Goal: Book appointment/travel/reservation

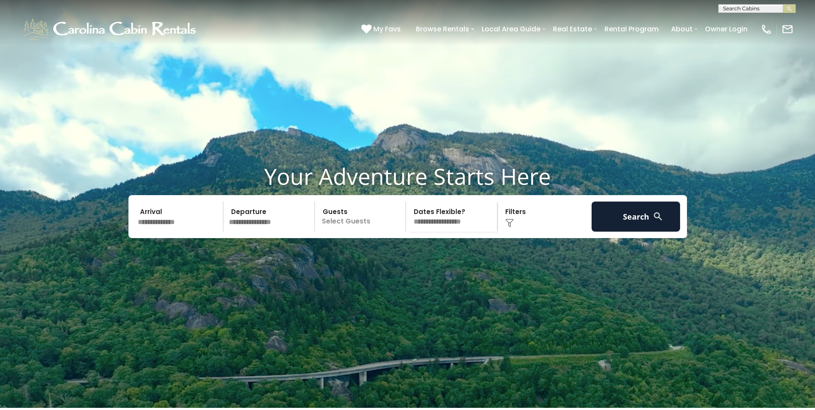
click at [138, 232] on input "text" at bounding box center [179, 217] width 89 height 30
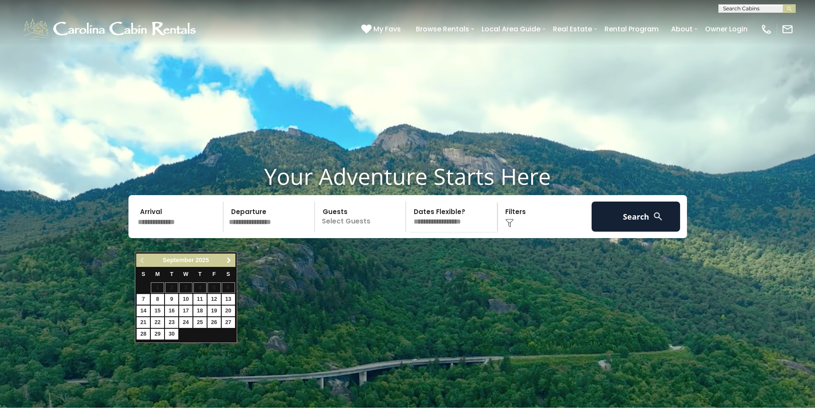
click at [230, 259] on span "Next" at bounding box center [229, 260] width 7 height 7
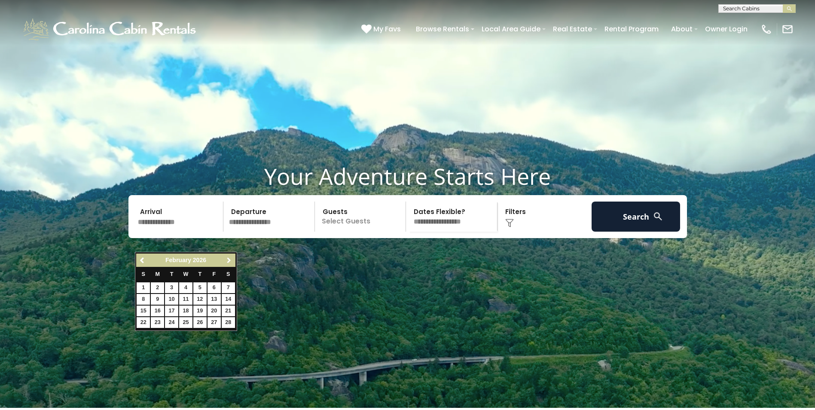
click at [230, 259] on span "Next" at bounding box center [229, 260] width 7 height 7
click at [231, 261] on span "Next" at bounding box center [229, 260] width 7 height 7
click at [231, 260] on span "Next" at bounding box center [229, 260] width 7 height 7
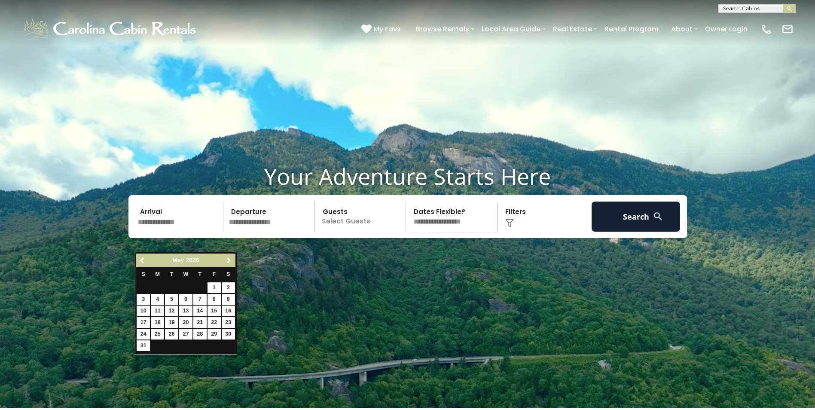
click at [231, 260] on span "Next" at bounding box center [229, 260] width 7 height 7
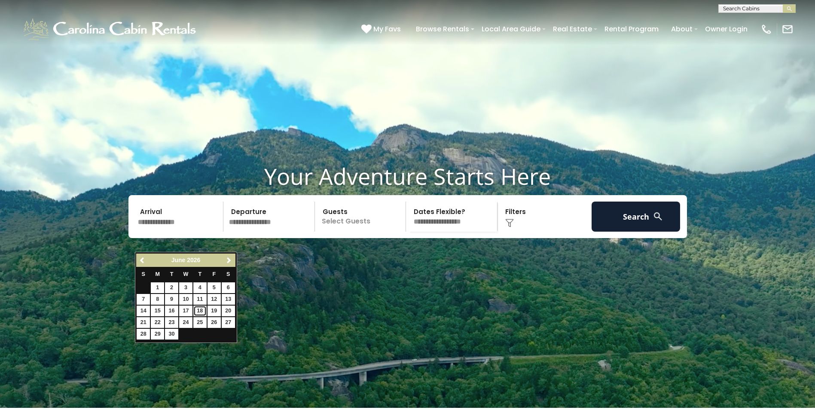
click at [199, 310] on link "18" at bounding box center [199, 311] width 13 height 11
type input "*******"
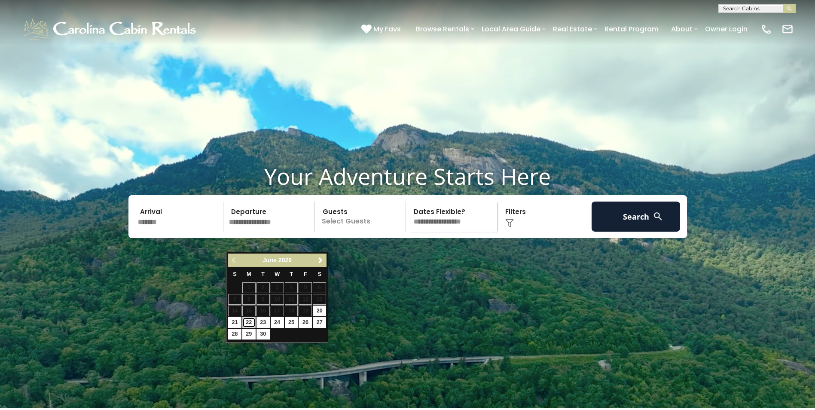
click at [247, 322] on link "22" at bounding box center [248, 322] width 13 height 11
type input "*******"
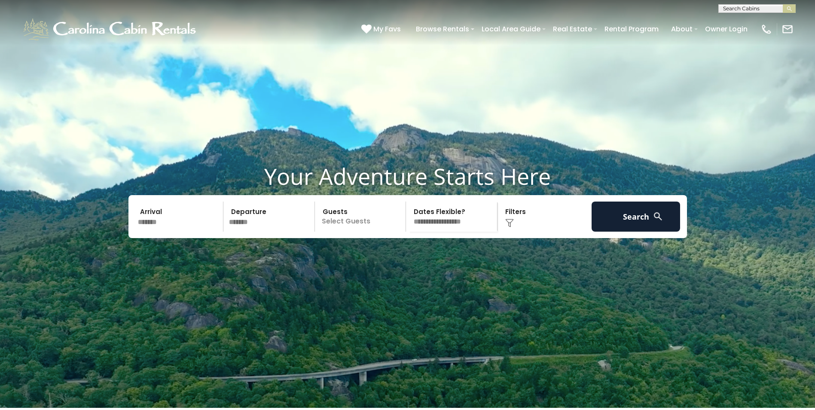
click at [383, 232] on p "Select Guests" at bounding box center [362, 217] width 89 height 30
click at [403, 256] on span "+" at bounding box center [402, 251] width 3 height 9
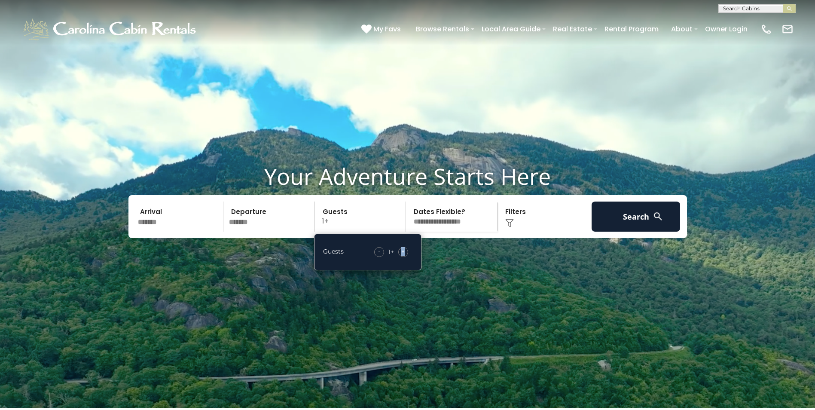
click at [403, 256] on span "+" at bounding box center [402, 251] width 3 height 9
click at [401, 256] on span "+" at bounding box center [402, 251] width 3 height 9
drag, startPoint x: 401, startPoint y: 274, endPoint x: 378, endPoint y: 273, distance: 23.6
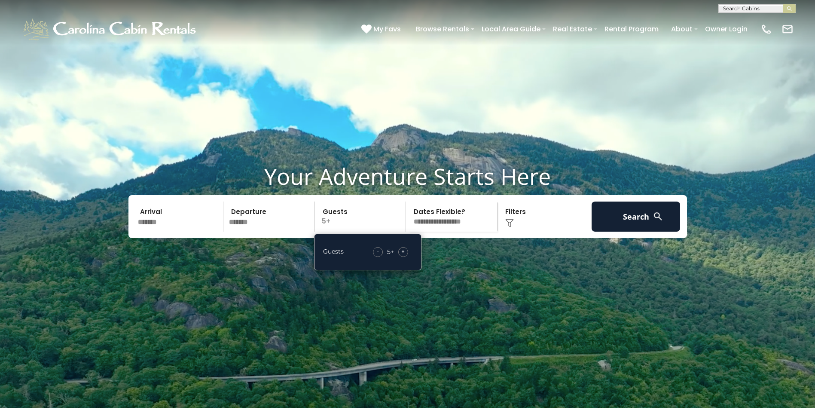
click at [378, 256] on span "-" at bounding box center [378, 251] width 2 height 9
click at [516, 232] on div "Click to Choose" at bounding box center [544, 217] width 89 height 30
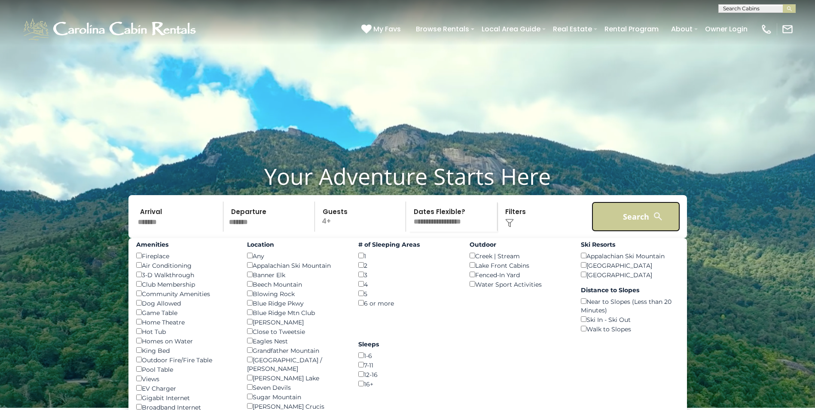
click at [623, 232] on button "Search" at bounding box center [636, 217] width 89 height 30
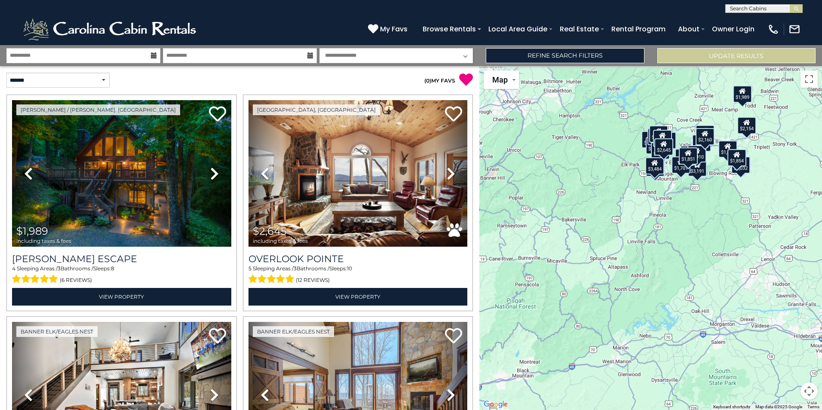
drag, startPoint x: 728, startPoint y: 358, endPoint x: 708, endPoint y: 284, distance: 75.9
click at [727, 276] on div "$1,989 $2,645 $2,751 $3,676 $2,994 $3,342 $2,397 $1,832 $1,742 $2,126 $3,191 $4…" at bounding box center [650, 238] width 342 height 344
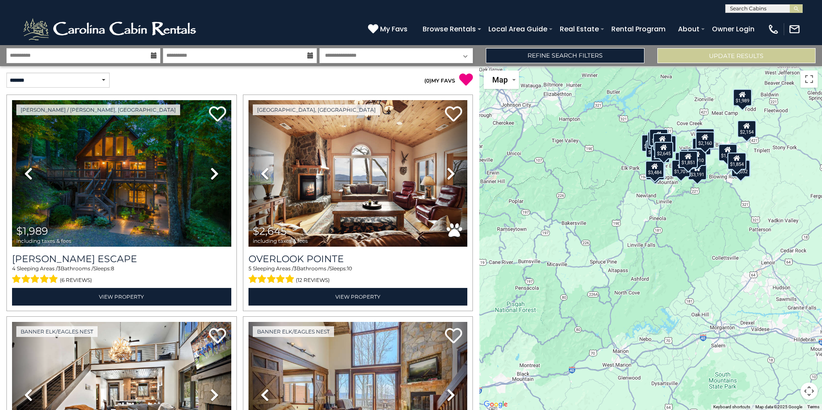
drag, startPoint x: 479, startPoint y: 97, endPoint x: 478, endPoint y: 103, distance: 6.6
click at [479, 104] on div "**********" at bounding box center [411, 227] width 822 height 365
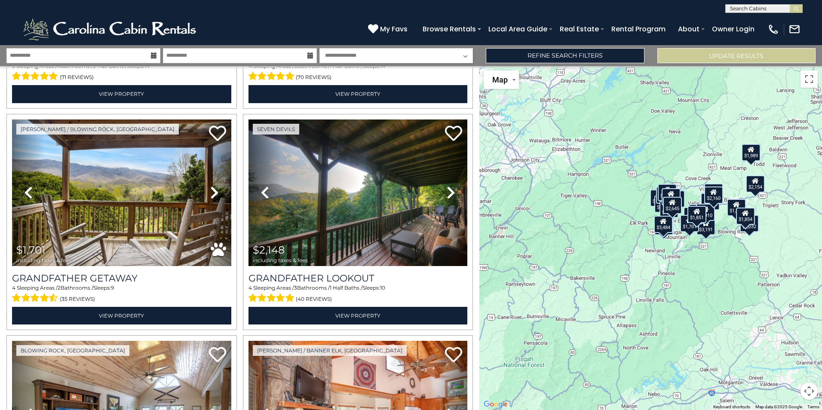
scroll to position [2201, 0]
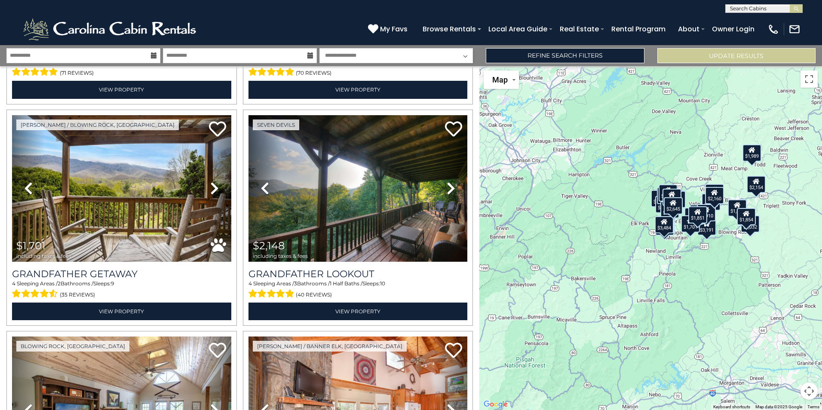
drag, startPoint x: 495, startPoint y: 266, endPoint x: 504, endPoint y: 313, distance: 47.5
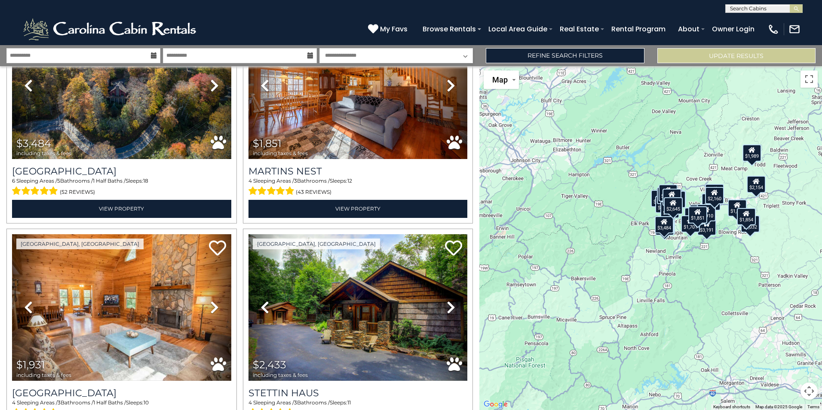
scroll to position [3035, 0]
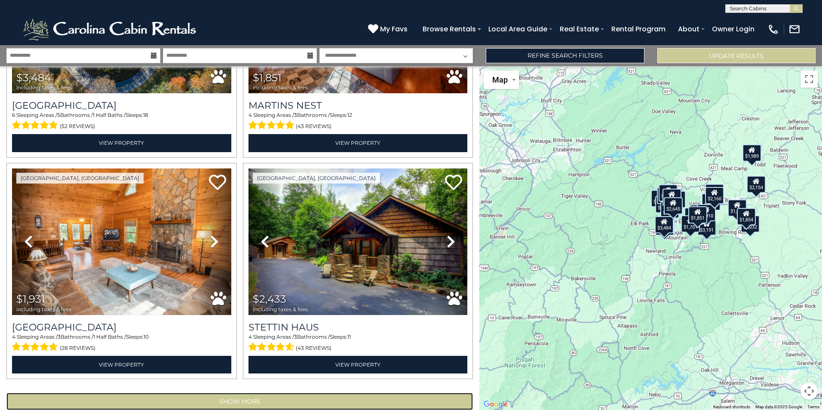
click at [255, 393] on button "Show More" at bounding box center [239, 401] width 466 height 17
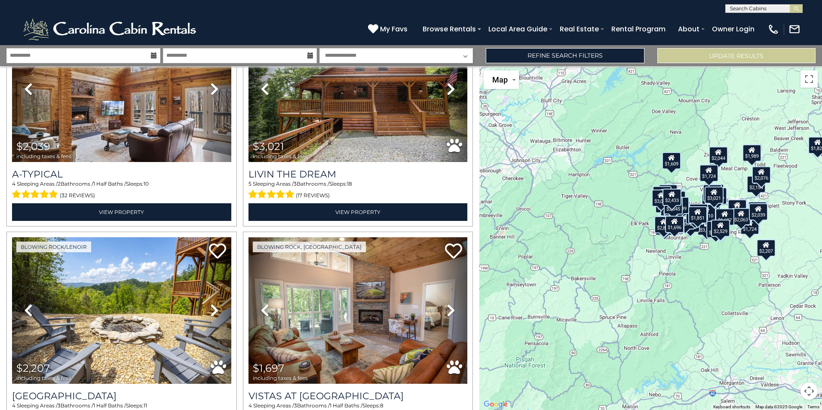
scroll to position [6337, 0]
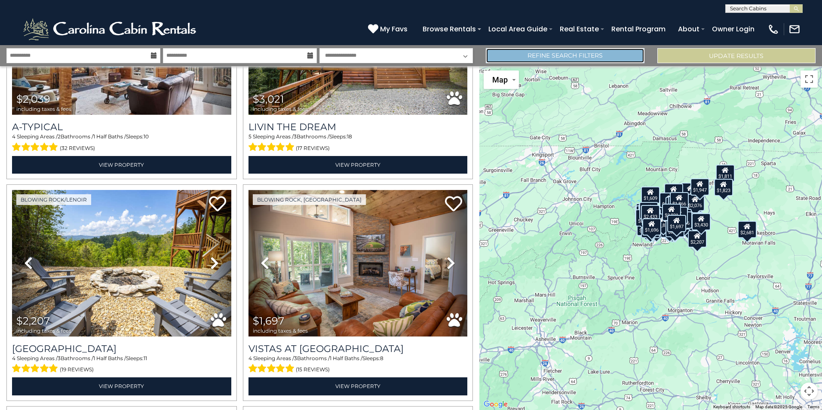
click at [547, 55] on link "Refine Search Filters" at bounding box center [565, 55] width 158 height 15
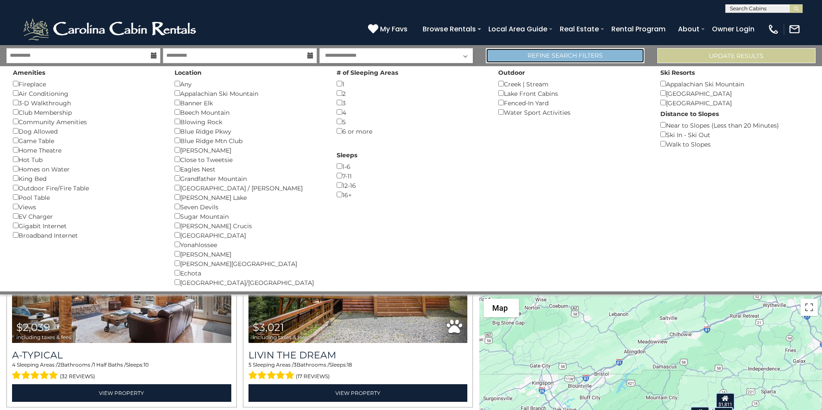
scroll to position [6302, 0]
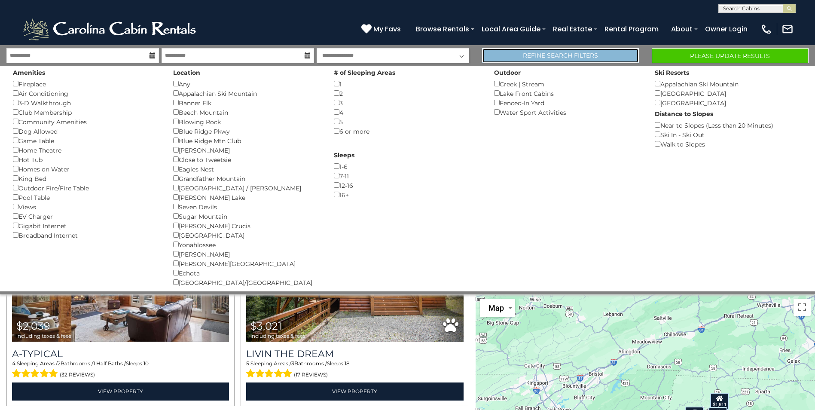
click at [541, 56] on link "Refine Search Filters" at bounding box center [560, 55] width 157 height 15
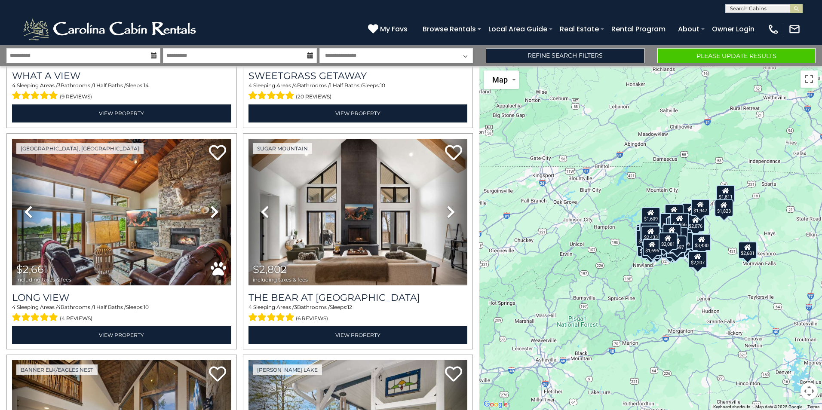
scroll to position [9640, 0]
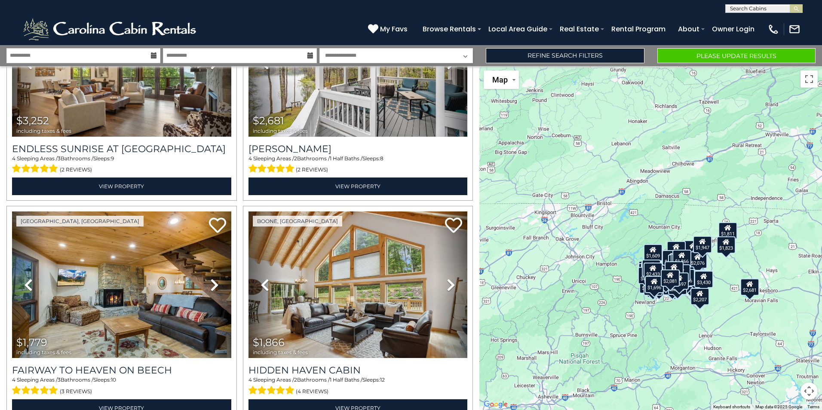
drag, startPoint x: 494, startPoint y: 372, endPoint x: 497, endPoint y: 432, distance: 60.2
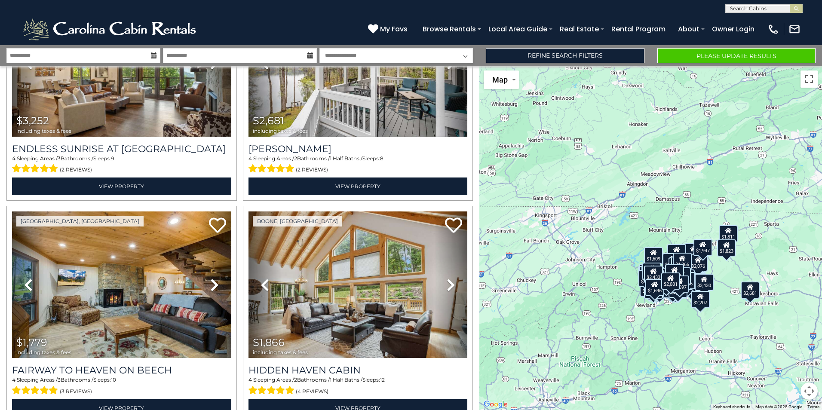
drag, startPoint x: 497, startPoint y: 432, endPoint x: 242, endPoint y: 380, distance: 259.6
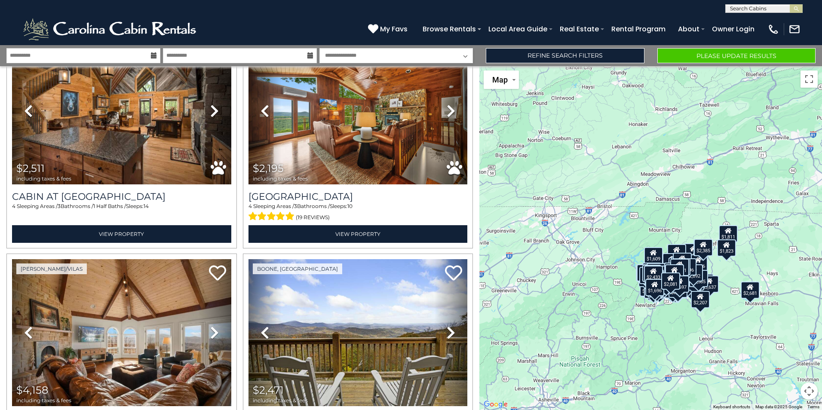
scroll to position [12942, 0]
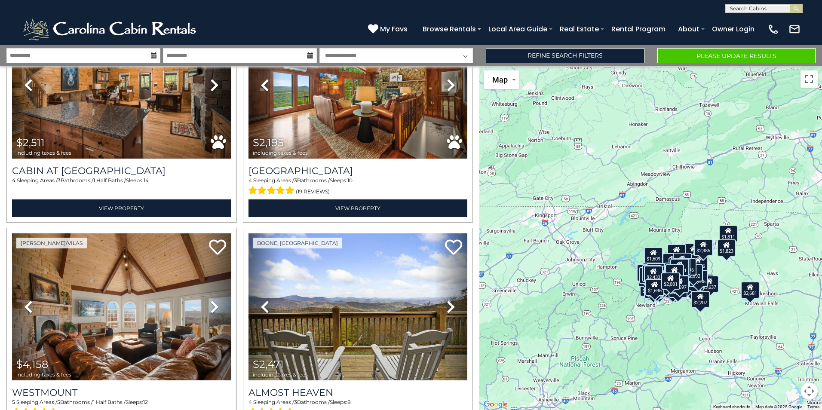
drag, startPoint x: 476, startPoint y: 233, endPoint x: 239, endPoint y: 380, distance: 279.0
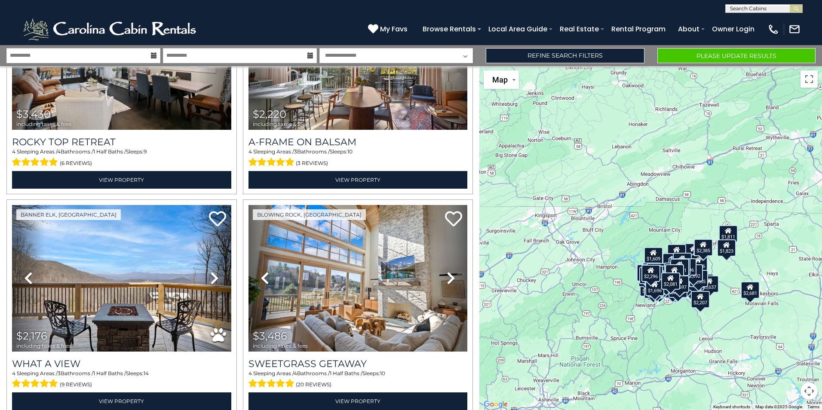
scroll to position [8999, 0]
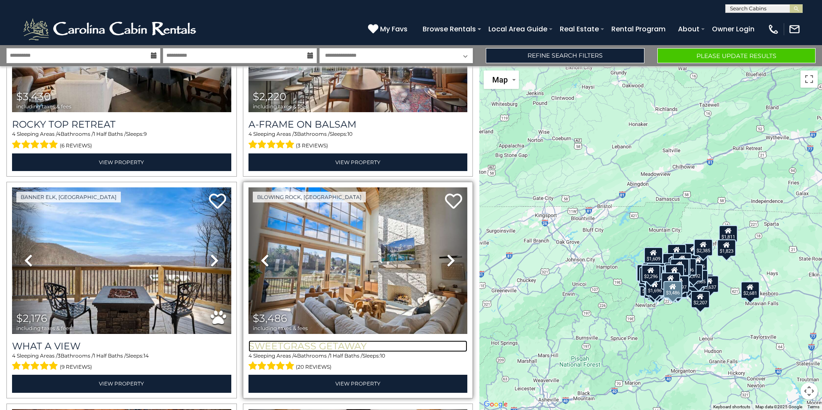
click at [311, 340] on h3 "Sweetgrass Getaway" at bounding box center [357, 346] width 219 height 12
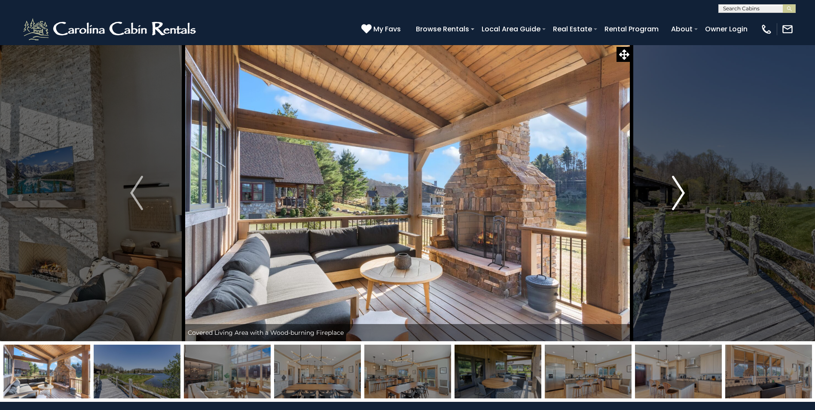
click at [680, 195] on img "Next" at bounding box center [678, 193] width 13 height 34
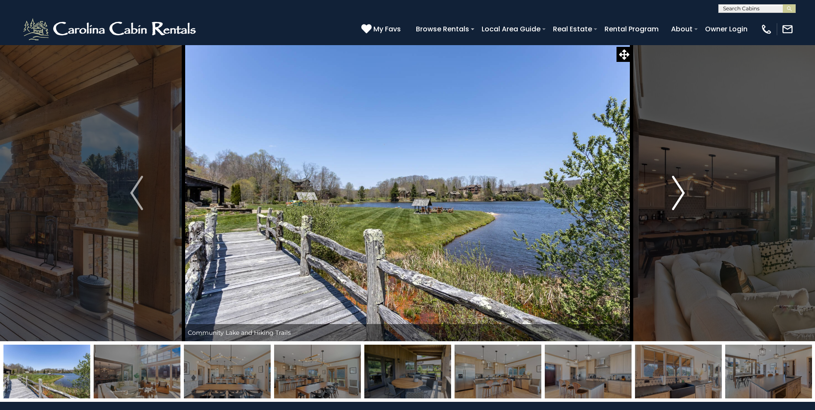
click at [680, 195] on img "Next" at bounding box center [678, 193] width 13 height 34
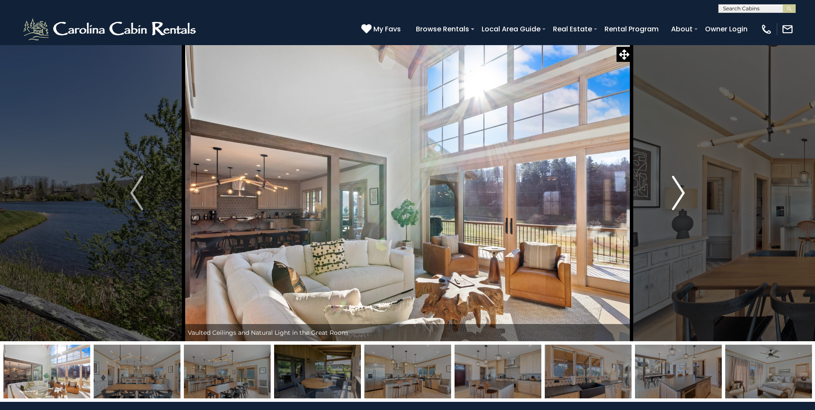
click at [680, 195] on img "Next" at bounding box center [678, 193] width 13 height 34
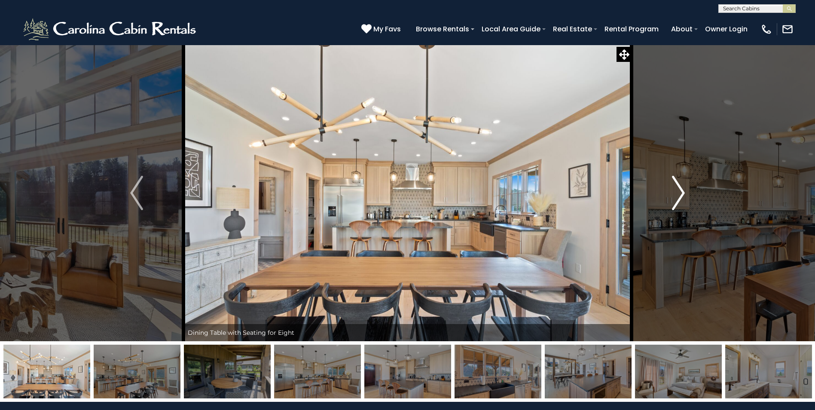
click at [680, 195] on img "Next" at bounding box center [678, 193] width 13 height 34
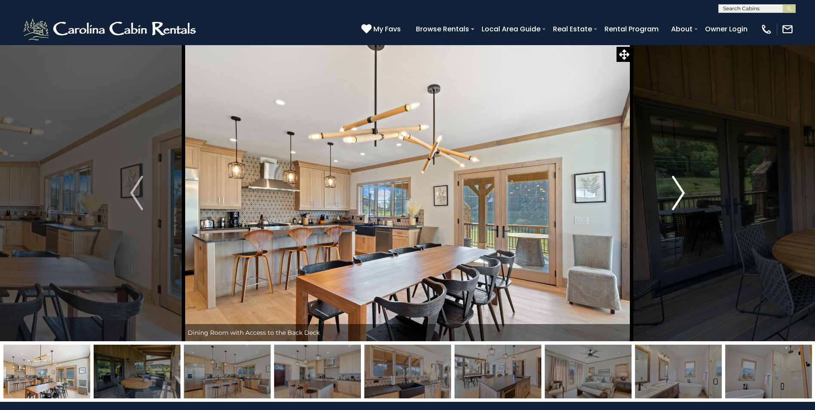
click at [680, 195] on img "Next" at bounding box center [678, 193] width 13 height 34
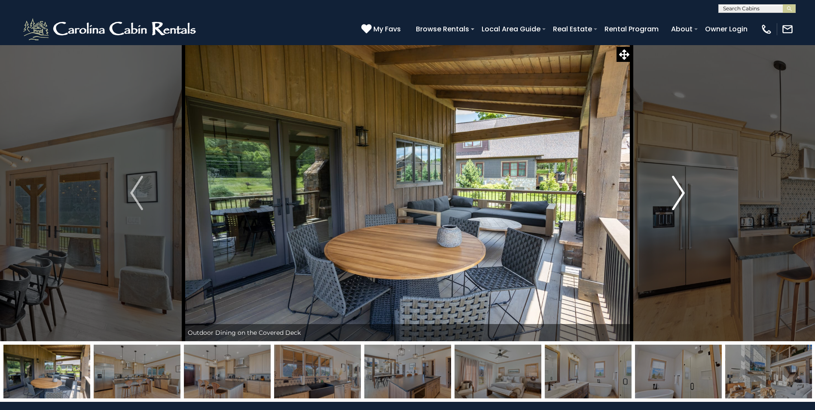
click at [680, 195] on img "Next" at bounding box center [678, 193] width 13 height 34
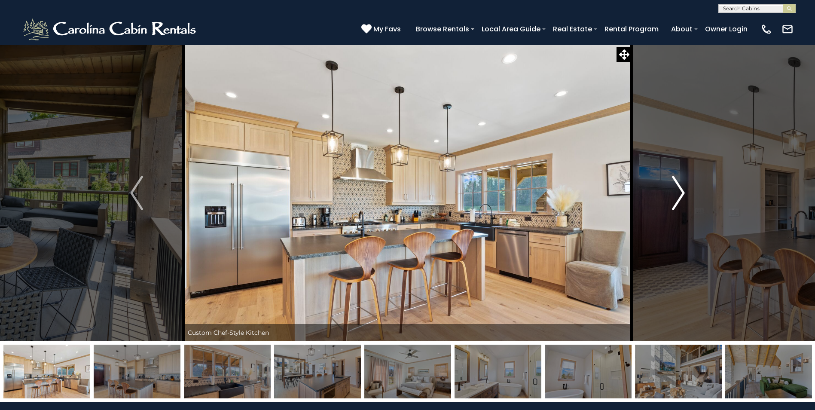
click at [680, 195] on img "Next" at bounding box center [678, 193] width 13 height 34
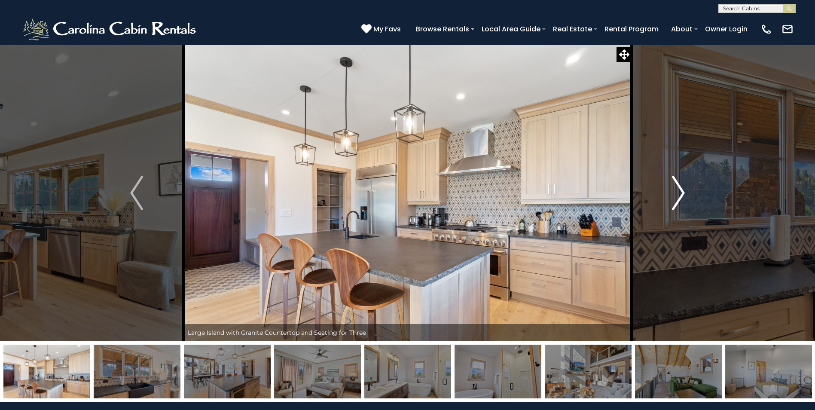
click at [680, 195] on img "Next" at bounding box center [678, 193] width 13 height 34
